Goal: Information Seeking & Learning: Check status

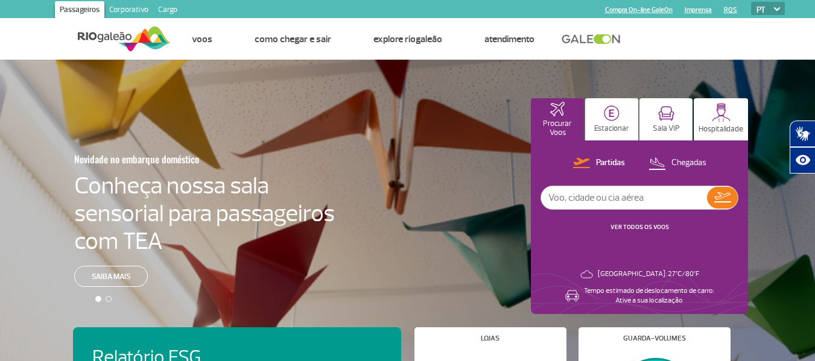
click at [458, 217] on div "Novidade no embarque doméstico Conheça nossa sala sensorial para passageiros co…" at bounding box center [407, 223] width 815 height 326
click at [600, 198] on input "text" at bounding box center [624, 197] width 166 height 23
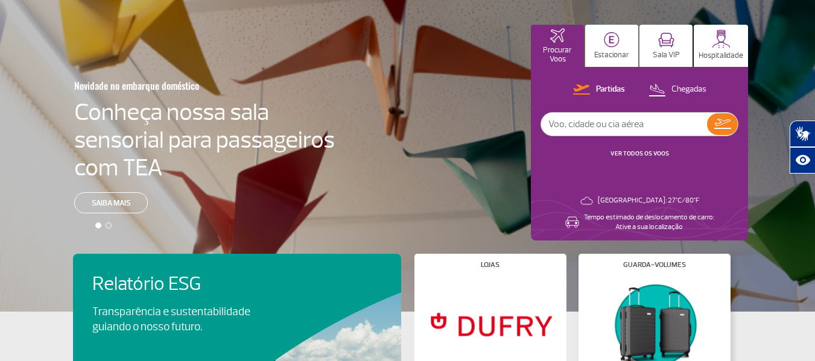
scroll to position [60, 0]
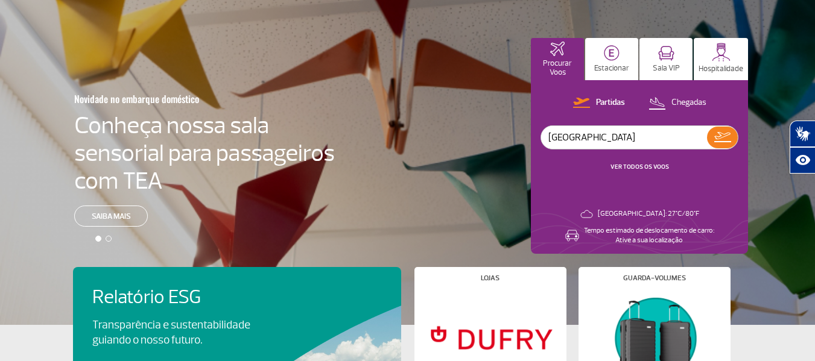
type input "[GEOGRAPHIC_DATA]"
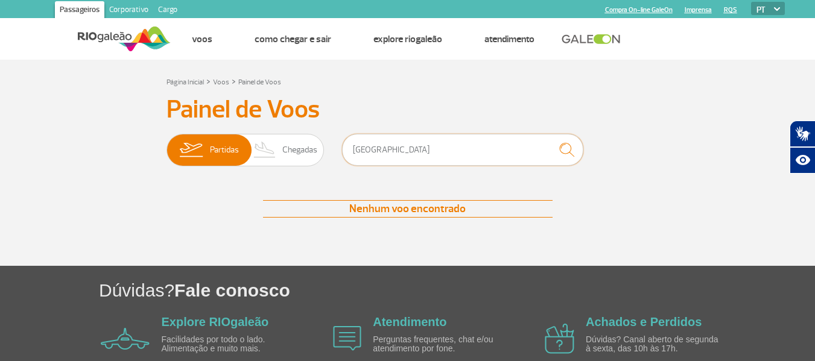
click at [484, 151] on input "[GEOGRAPHIC_DATA]" at bounding box center [462, 150] width 241 height 32
drag, startPoint x: 413, startPoint y: 150, endPoint x: 280, endPoint y: 167, distance: 134.5
click at [280, 167] on div "Partidas Chegadas [GEOGRAPHIC_DATA]" at bounding box center [408, 152] width 483 height 36
click at [293, 154] on span "Chegadas" at bounding box center [299, 150] width 35 height 31
click at [167, 144] on input "Partidas Chegadas" at bounding box center [167, 144] width 0 height 0
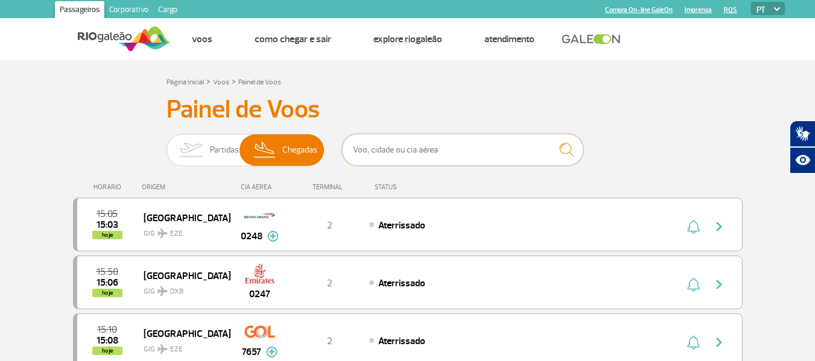
click at [403, 154] on input "text" at bounding box center [462, 150] width 241 height 32
type input "[GEOGRAPHIC_DATA]"
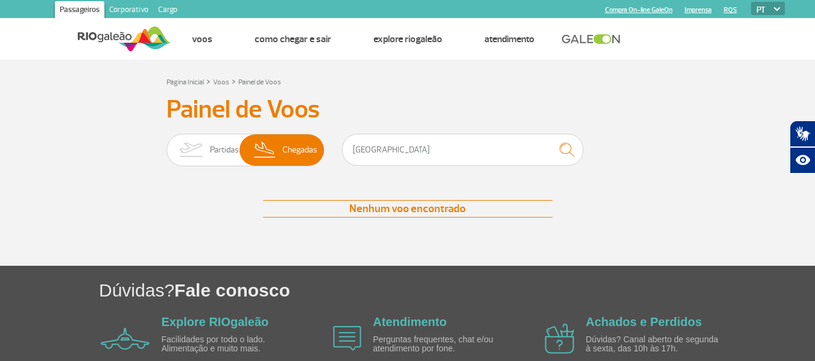
click at [76, 139] on div "Painel de Voos Partidas Chegadas [GEOGRAPHIC_DATA] Nenhum voo encontrado Nenhum…" at bounding box center [408, 168] width 670 height 147
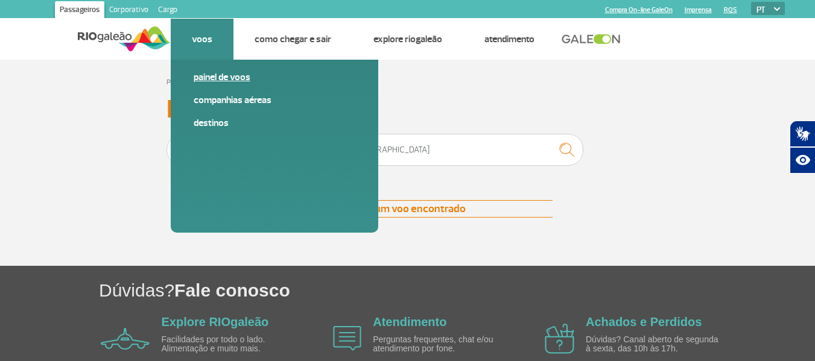
click at [215, 71] on link "Painel de voos" at bounding box center [275, 77] width 162 height 13
click at [215, 124] on link "Destinos" at bounding box center [275, 122] width 162 height 13
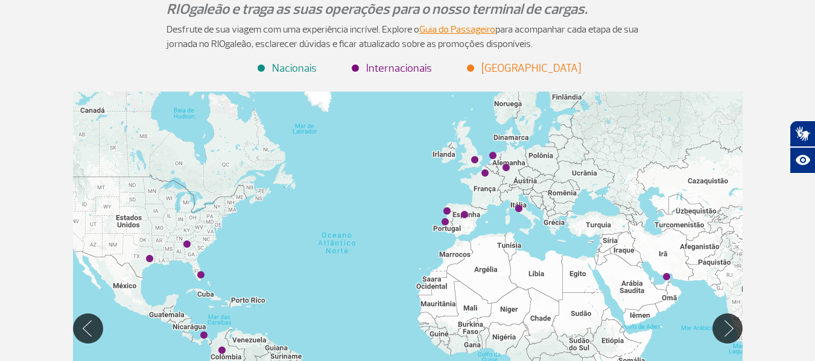
scroll to position [181, 0]
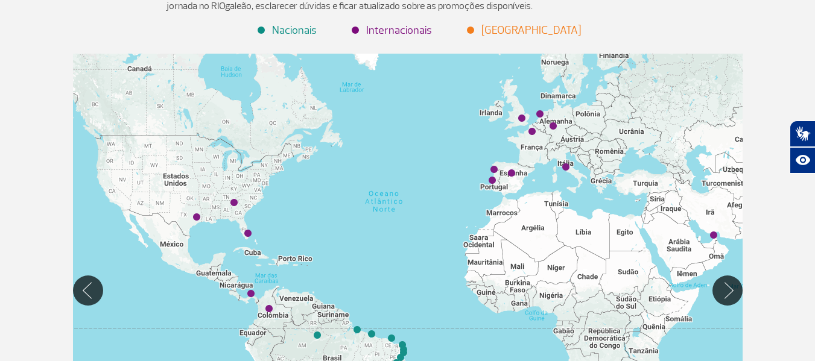
drag, startPoint x: 233, startPoint y: 197, endPoint x: 283, endPoint y: 193, distance: 50.3
click at [283, 193] on div at bounding box center [408, 291] width 670 height 474
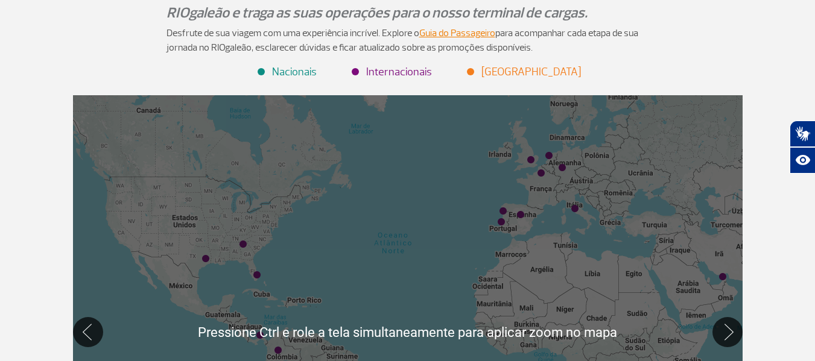
scroll to position [0, 0]
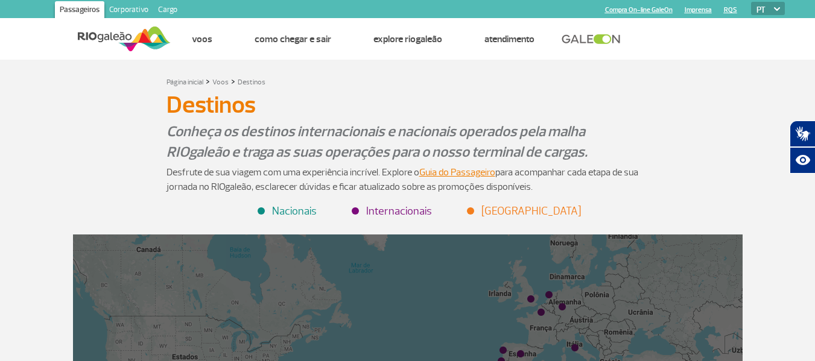
click at [496, 97] on h1 "Destinos" at bounding box center [408, 105] width 483 height 21
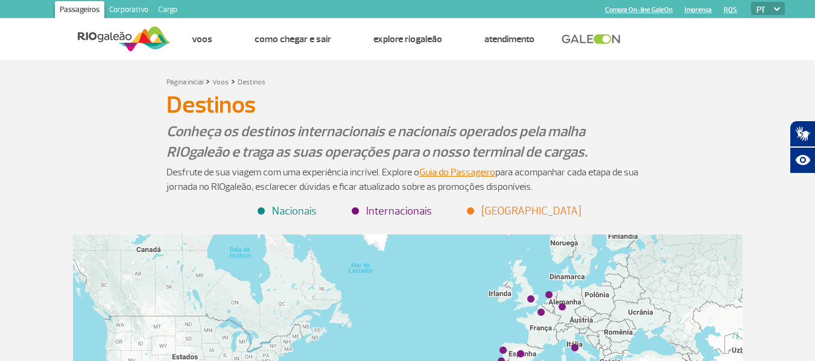
click at [641, 97] on h1 "Destinos" at bounding box center [408, 105] width 483 height 21
click at [121, 50] on img at bounding box center [124, 39] width 93 height 30
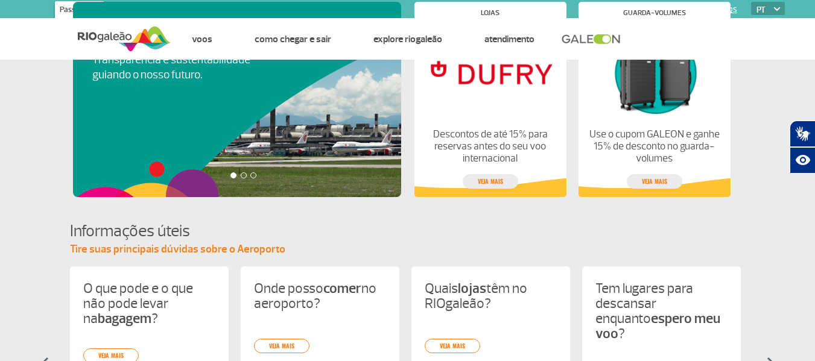
scroll to position [281, 0]
